Goal: Check status: Check status

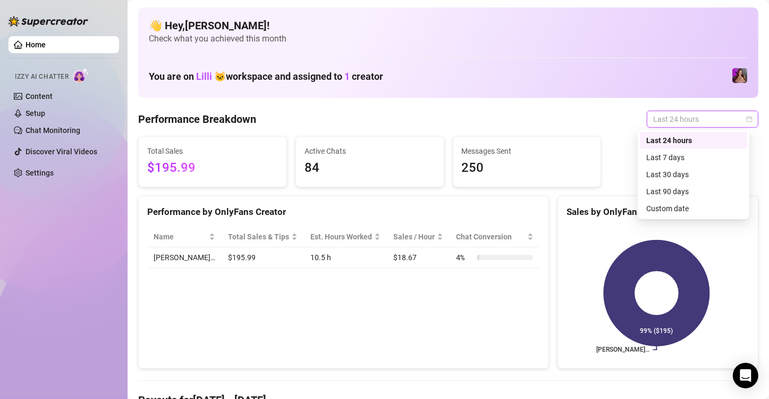
drag, startPoint x: 649, startPoint y: 114, endPoint x: 650, endPoint y: 154, distance: 39.9
click at [653, 114] on span "Last 24 hours" at bounding box center [702, 119] width 99 height 16
click at [649, 142] on div "Last 24 hours" at bounding box center [693, 140] width 95 height 12
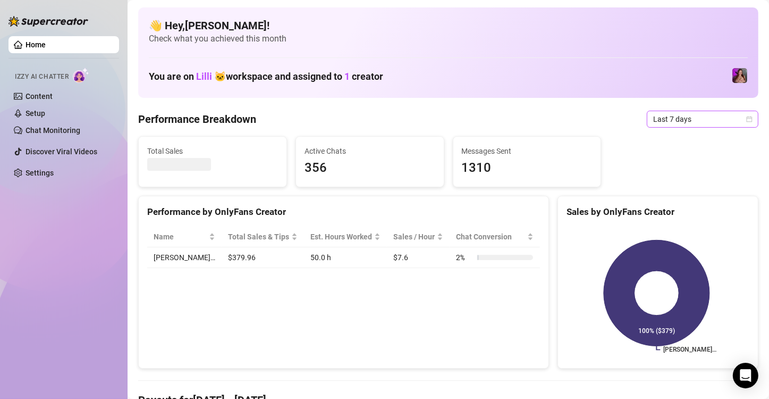
click at [669, 124] on span "Last 7 days" at bounding box center [702, 119] width 99 height 16
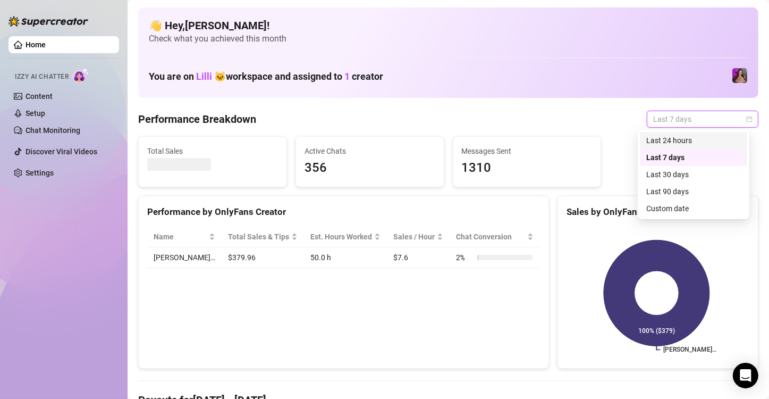
click at [664, 138] on div "Last 24 hours" at bounding box center [693, 140] width 95 height 12
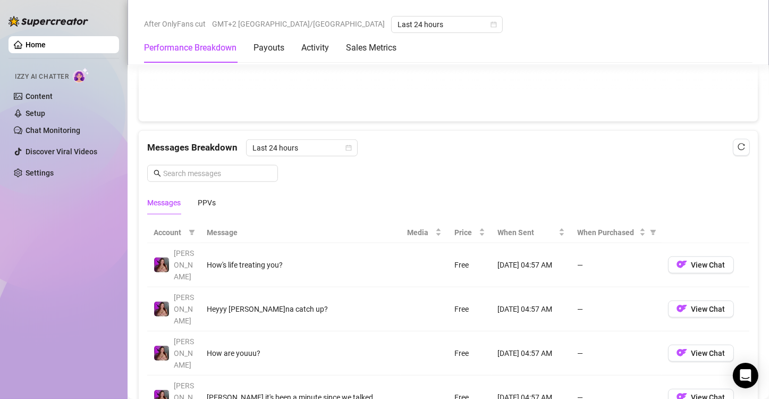
scroll to position [638, 0]
